Goal: Check status

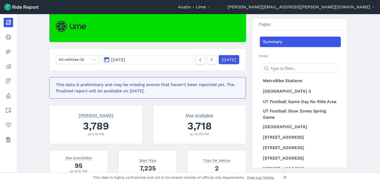
scroll to position [41, 0]
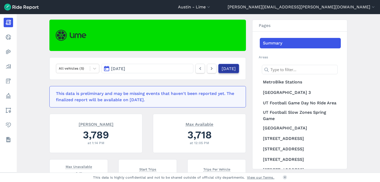
click at [220, 68] on link "[DATE]" at bounding box center [228, 68] width 21 height 9
click at [65, 70] on div at bounding box center [73, 68] width 29 height 6
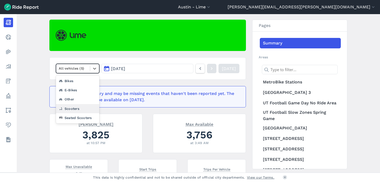
click at [72, 108] on div "Scooters" at bounding box center [77, 108] width 43 height 9
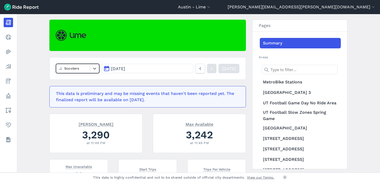
click at [69, 71] on div at bounding box center [73, 68] width 29 height 6
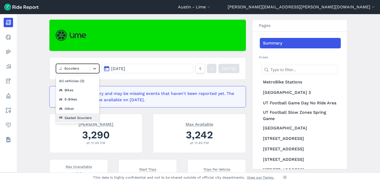
click at [74, 118] on div "Seated Scooters" at bounding box center [77, 117] width 43 height 9
